Goal: Navigation & Orientation: Find specific page/section

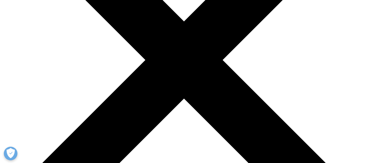
scroll to position [74, 0]
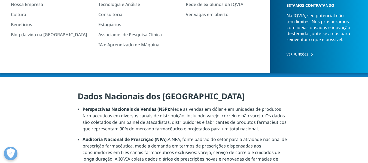
scroll to position [0, 0]
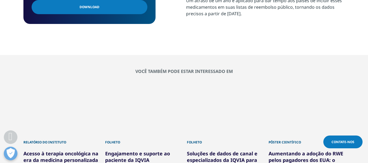
scroll to position [464, 0]
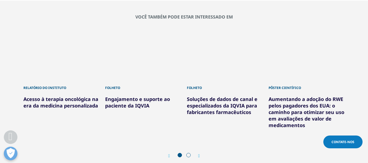
click at [190, 153] on span at bounding box center [189, 155] width 4 height 4
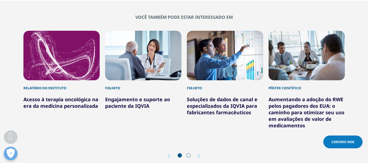
click at [188, 154] on span at bounding box center [189, 156] width 4 height 4
click at [200, 154] on icon "Próximo slide" at bounding box center [200, 156] width 2 height 4
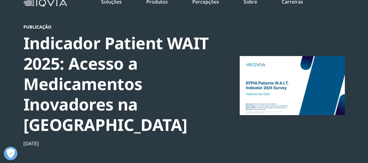
scroll to position [0, 0]
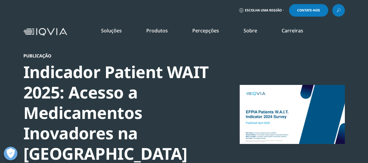
click at [268, 10] on font "Escolha uma região" at bounding box center [263, 10] width 37 height 5
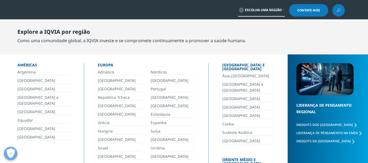
click at [21, 79] on font "[GEOGRAPHIC_DATA]" at bounding box center [36, 80] width 38 height 5
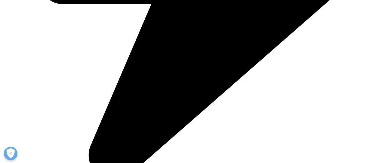
scroll to position [327, 0]
